Goal: Information Seeking & Learning: Learn about a topic

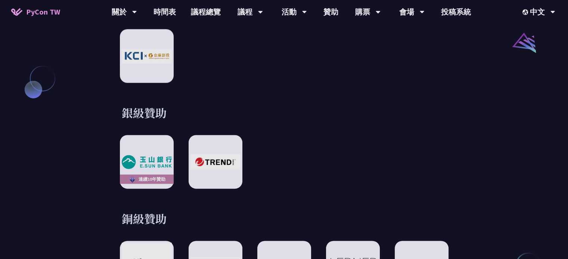
scroll to position [933, 0]
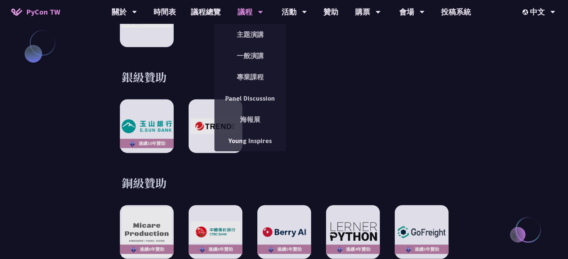
click at [244, 10] on div "議程" at bounding box center [249, 12] width 25 height 24
click at [258, 34] on link "主題演講" at bounding box center [250, 35] width 72 height 18
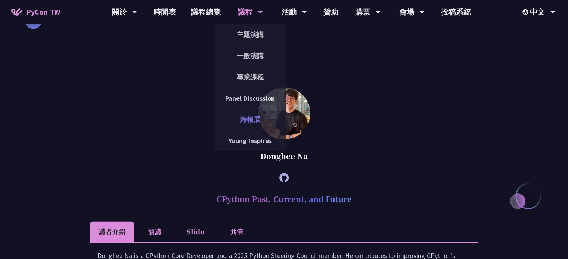
scroll to position [1008, 0]
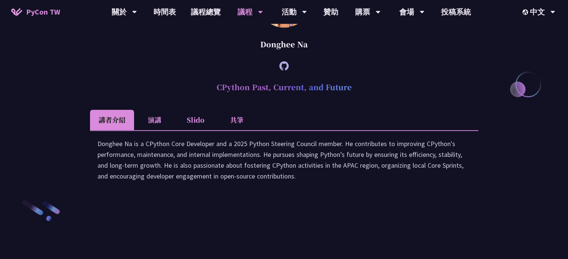
click at [293, 56] on div "Donghee Na" at bounding box center [284, 44] width 388 height 22
drag, startPoint x: 293, startPoint y: 110, endPoint x: 302, endPoint y: 110, distance: 9.0
click at [302, 56] on div "Donghee Na" at bounding box center [284, 44] width 388 height 22
click at [284, 56] on div "Donghee Na" at bounding box center [284, 44] width 388 height 22
drag, startPoint x: 284, startPoint y: 108, endPoint x: 300, endPoint y: 108, distance: 15.7
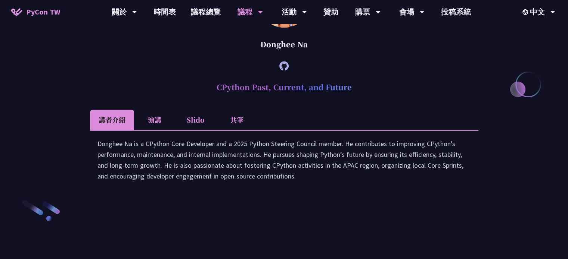
click at [300, 56] on div "Donghee Na" at bounding box center [284, 44] width 388 height 22
copy div "Donghee Na"
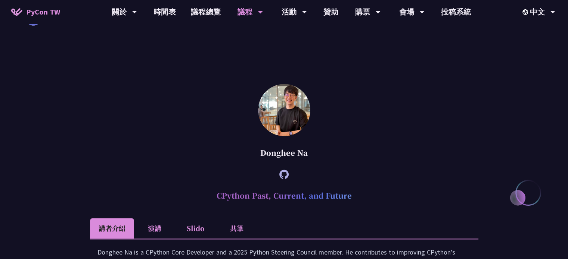
scroll to position [858, 0]
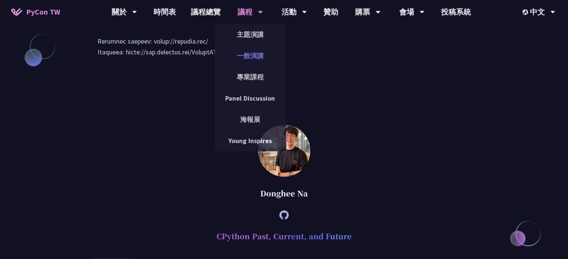
click at [253, 58] on link "一般演講" at bounding box center [250, 56] width 72 height 18
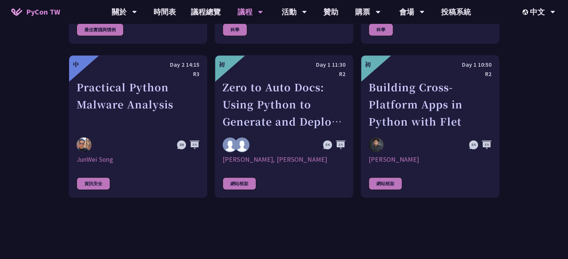
scroll to position [2314, 0]
